Goal: Obtain resource: Obtain resource

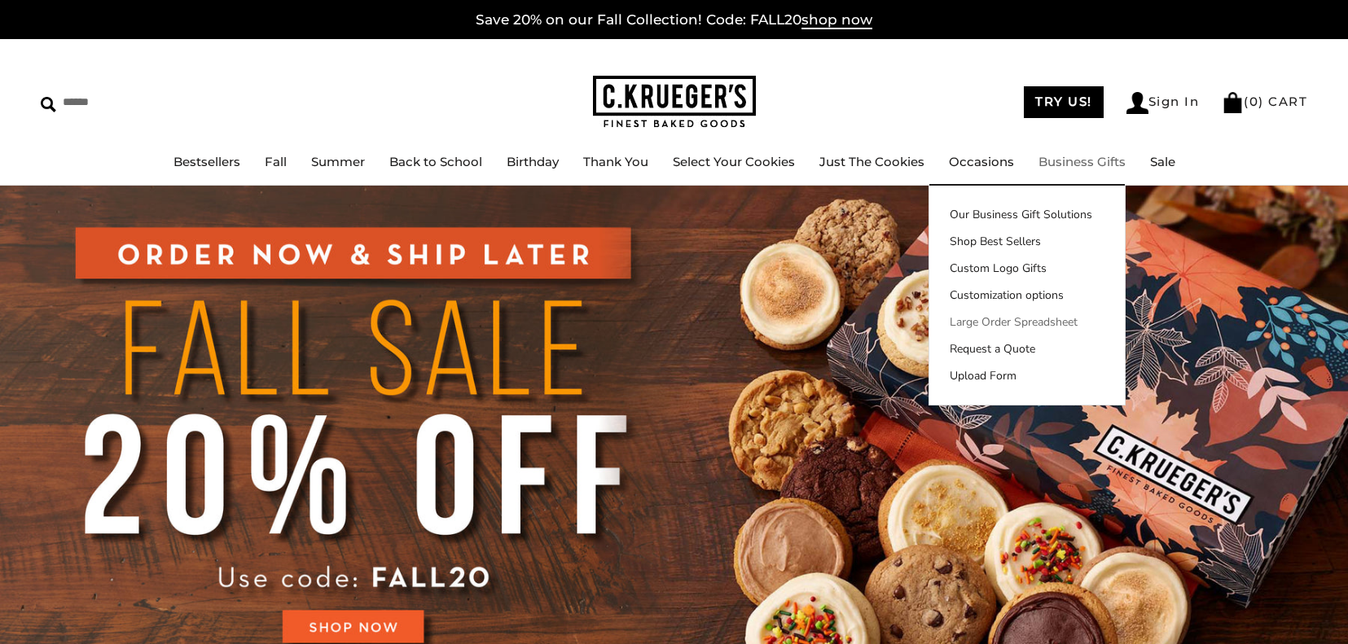
click at [1011, 327] on link "Large Order Spreadsheet" at bounding box center [1026, 322] width 195 height 17
click at [1085, 164] on link "Business Gifts" at bounding box center [1081, 161] width 87 height 15
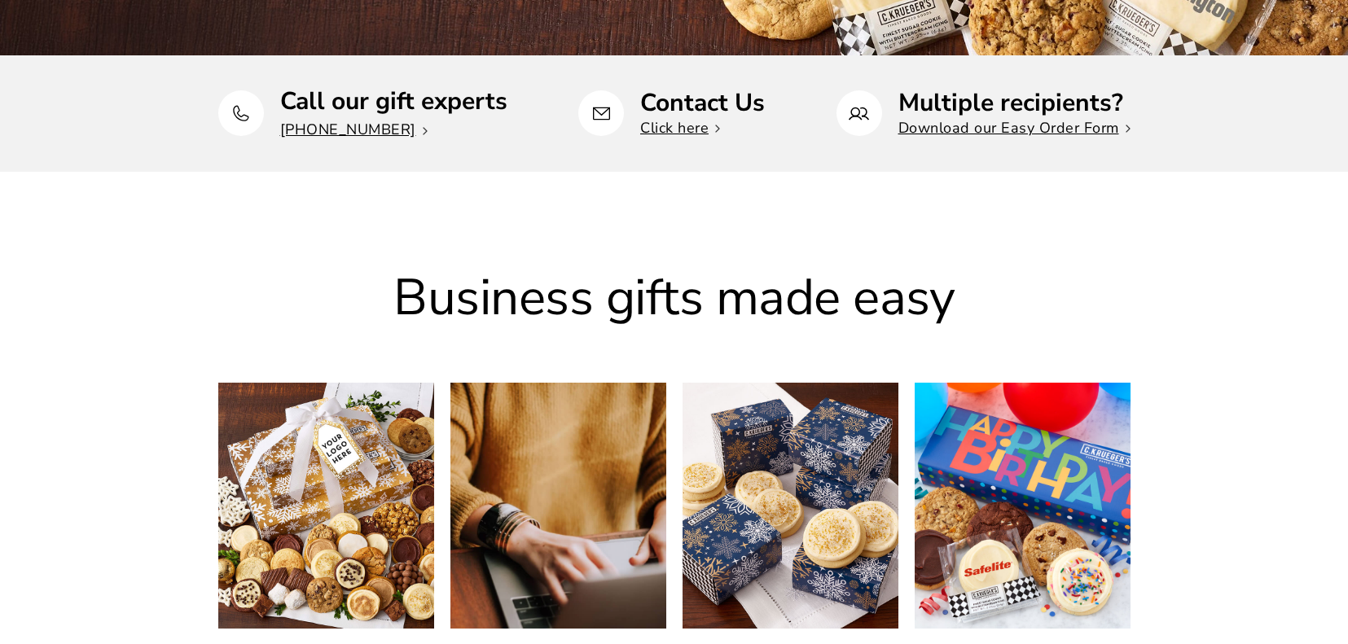
scroll to position [613, 0]
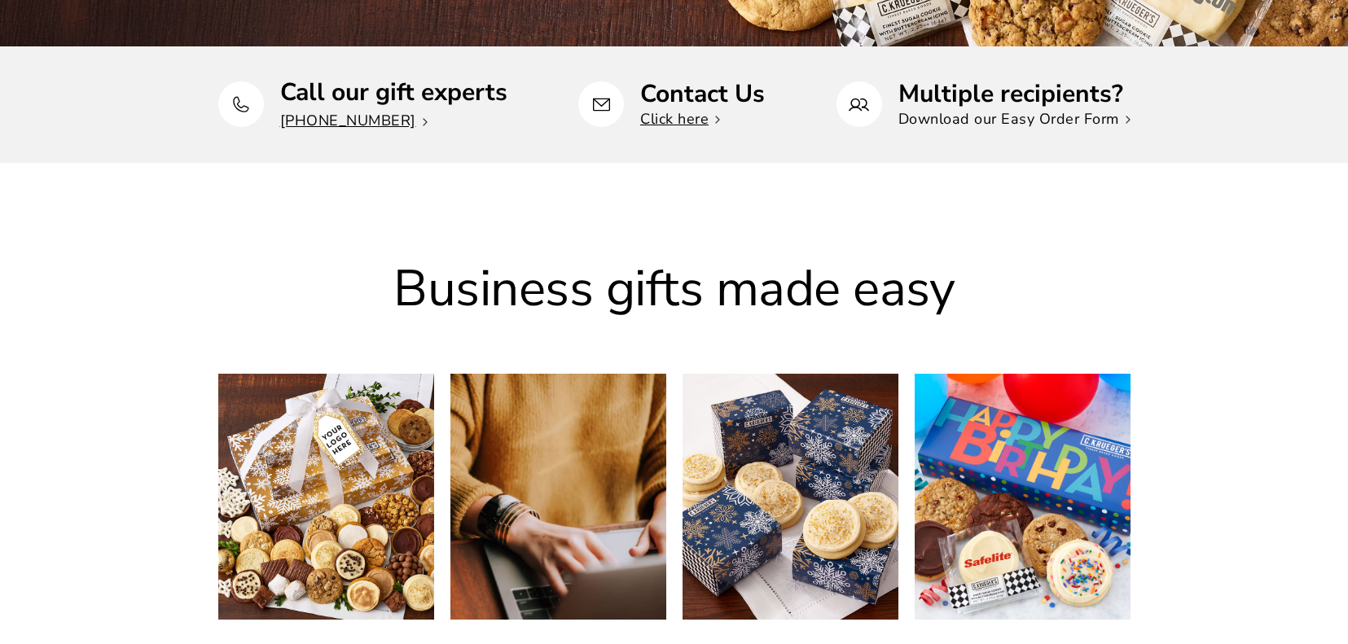
click at [1016, 119] on link "Download our Easy Order Form" at bounding box center [1014, 119] width 232 height 20
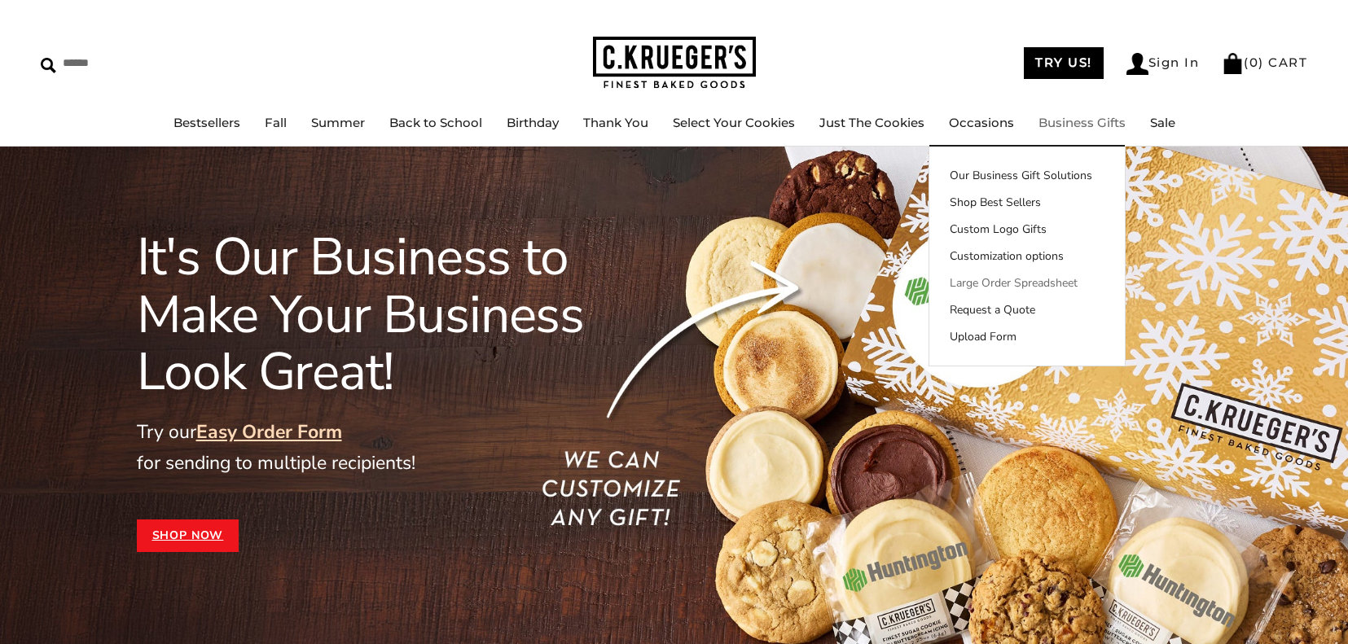
click at [1042, 279] on link "Large Order Spreadsheet" at bounding box center [1026, 282] width 195 height 17
click at [981, 336] on link "Upload Form" at bounding box center [1026, 336] width 195 height 17
click at [1062, 124] on link "Business Gifts" at bounding box center [1081, 122] width 87 height 15
click at [1077, 125] on link "Business Gifts" at bounding box center [1081, 122] width 87 height 15
click at [996, 337] on link "Upload Form" at bounding box center [1026, 336] width 195 height 17
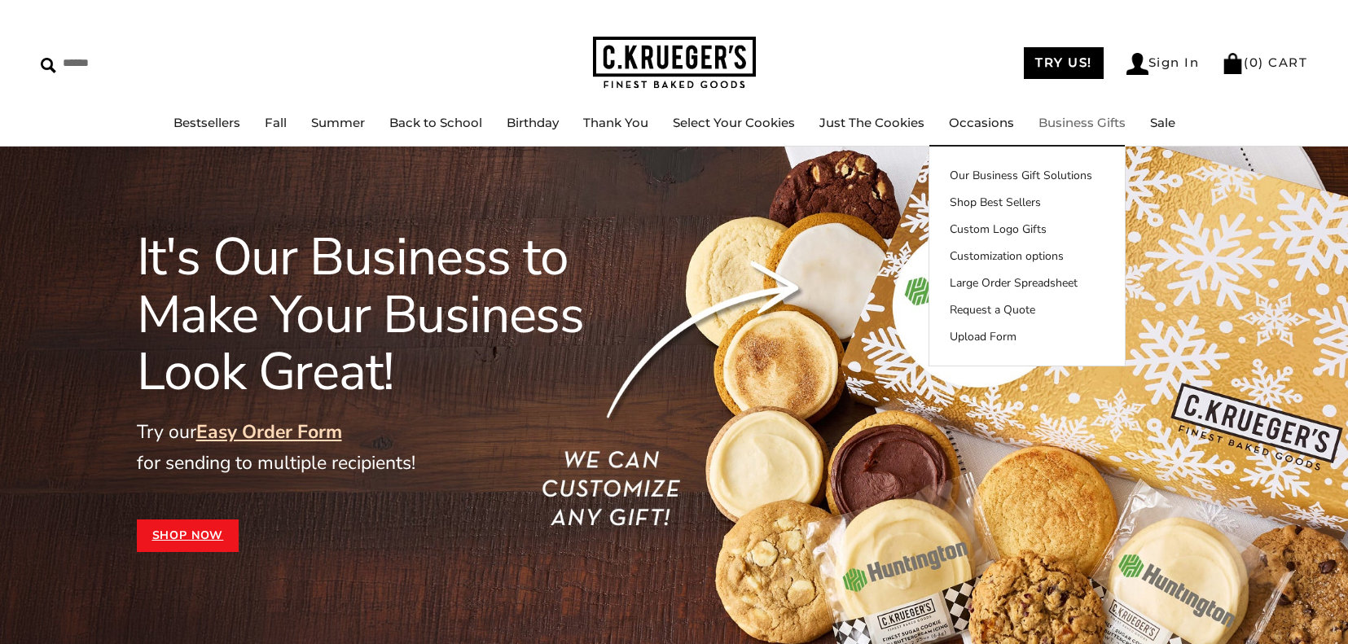
click at [1082, 122] on link "Business Gifts" at bounding box center [1081, 122] width 87 height 15
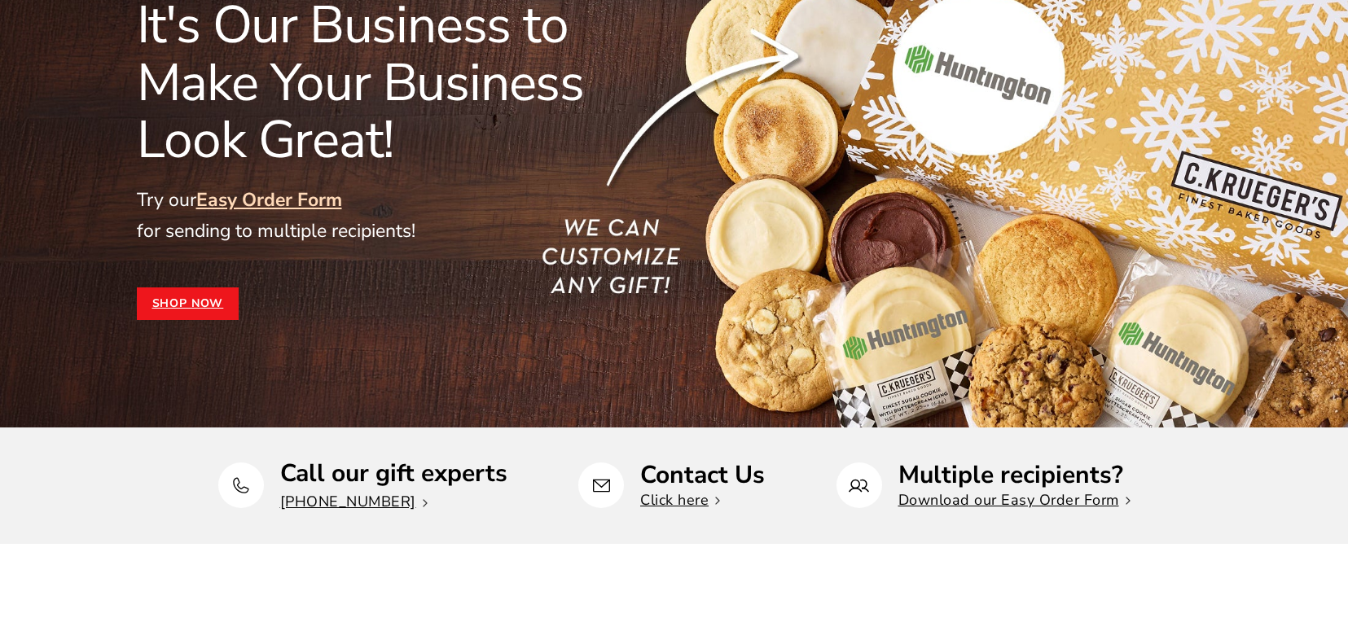
scroll to position [233, 0]
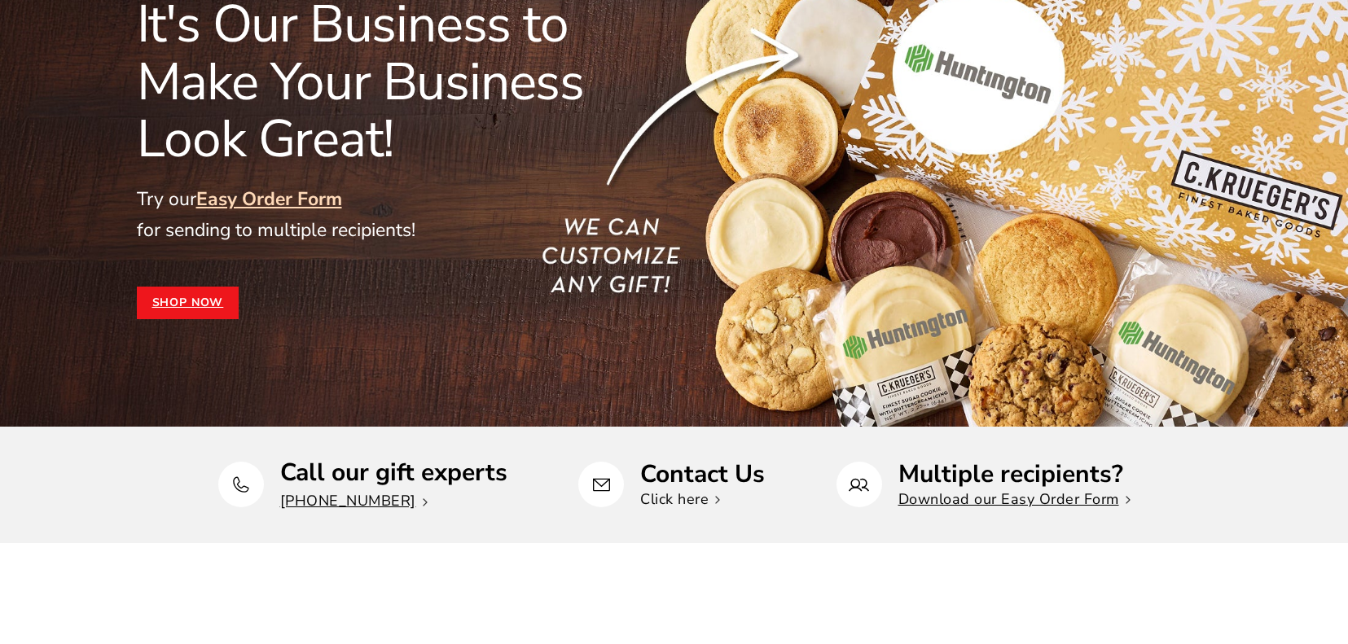
click at [691, 499] on link "Click here" at bounding box center [680, 499] width 80 height 20
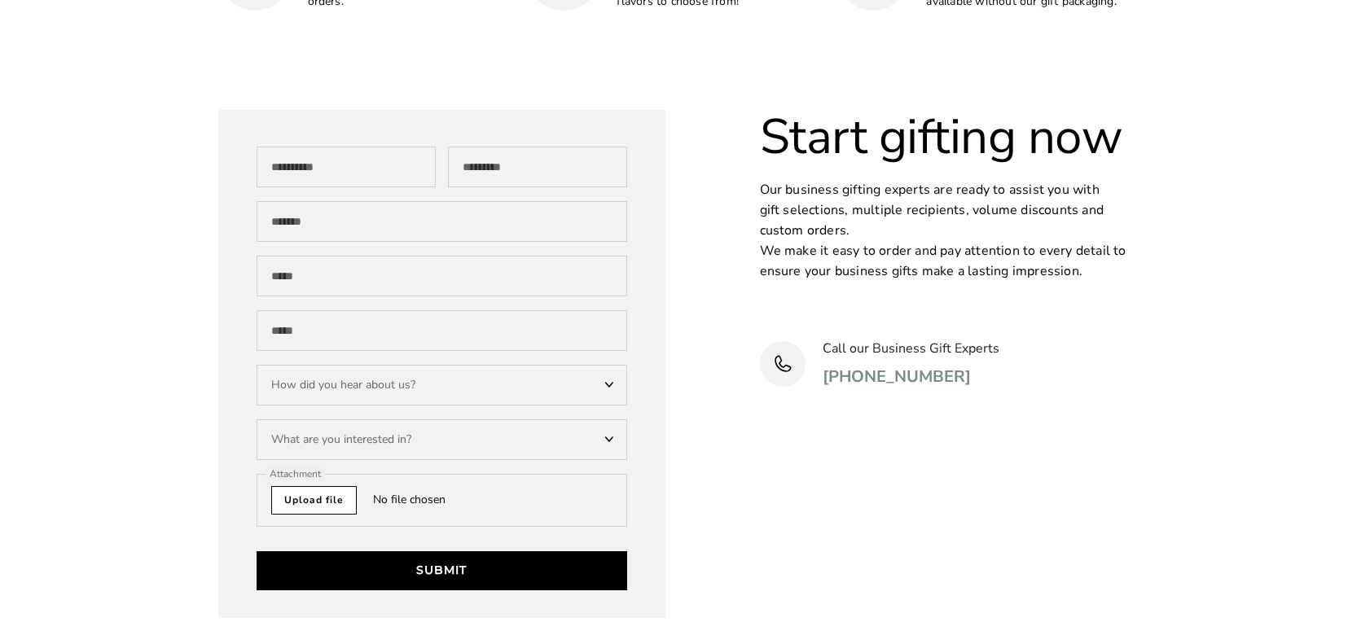
scroll to position [5004, 0]
